Goal: Navigation & Orientation: Find specific page/section

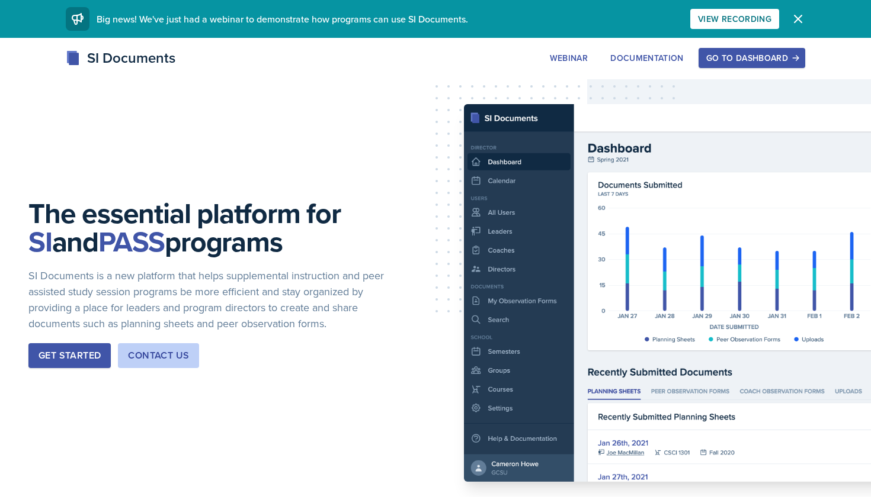
click at [758, 59] on div "Go to Dashboard" at bounding box center [751, 57] width 91 height 9
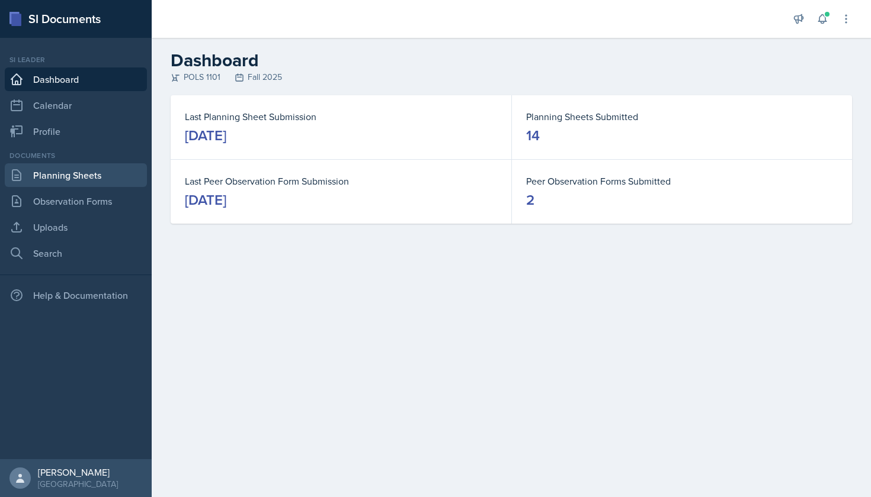
click at [97, 178] on link "Planning Sheets" at bounding box center [76, 175] width 142 height 24
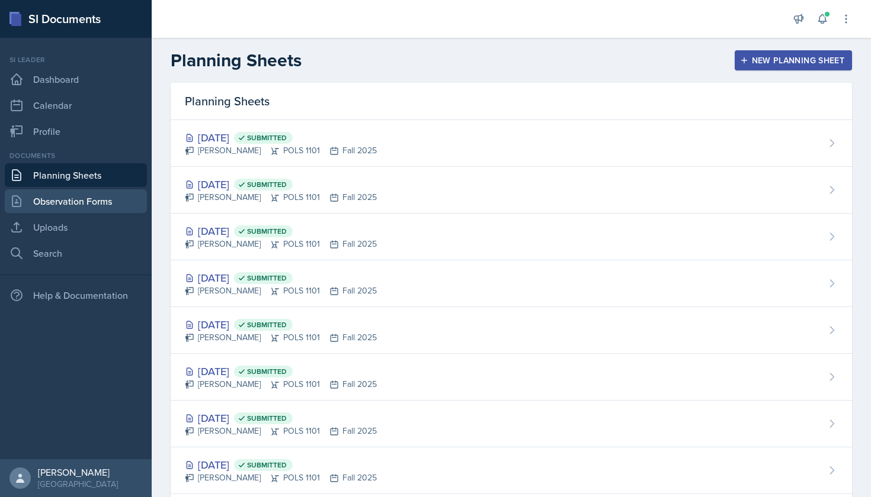
click at [76, 197] on link "Observation Forms" at bounding box center [76, 202] width 142 height 24
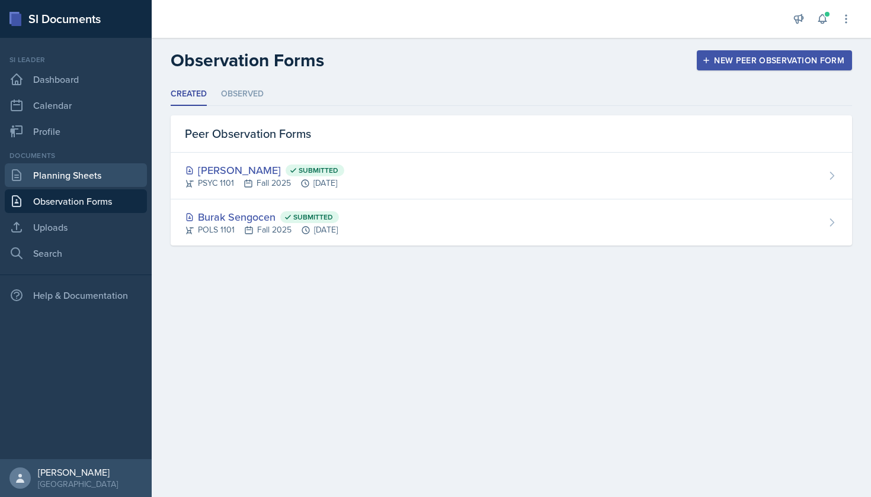
click at [76, 182] on link "Planning Sheets" at bounding box center [76, 175] width 142 height 24
